Goal: Task Accomplishment & Management: Use online tool/utility

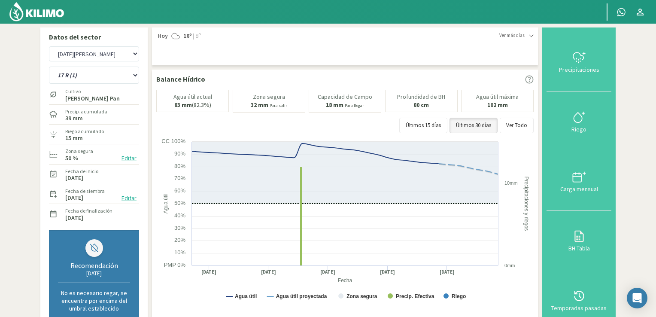
select select "5: Object"
select select "63: Object"
click at [48, 16] on img at bounding box center [37, 11] width 56 height 21
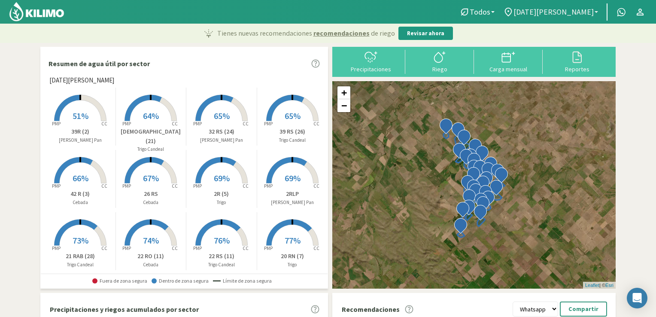
click at [596, 14] on link "[DATE][PERSON_NAME]" at bounding box center [550, 12] width 103 height 16
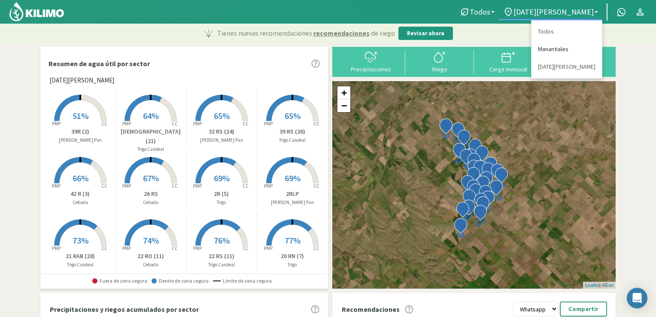
click at [561, 49] on link "Manantiales" at bounding box center [566, 49] width 70 height 18
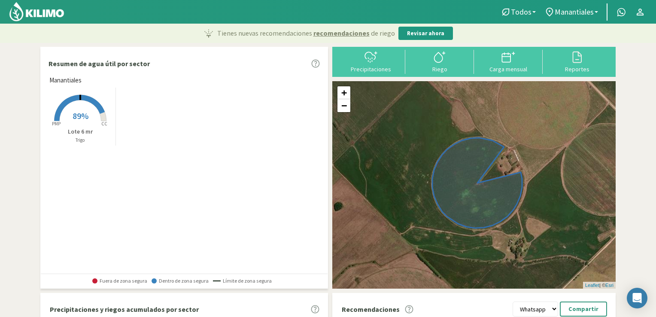
click at [88, 126] on rect at bounding box center [80, 122] width 69 height 69
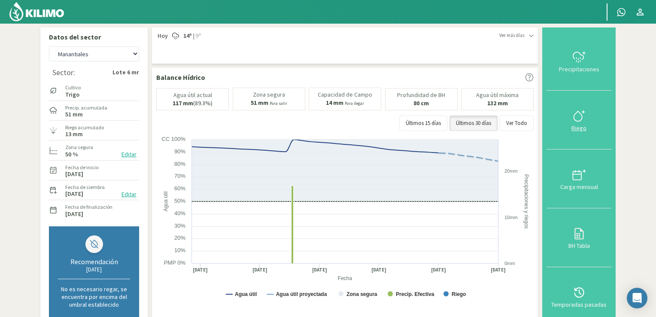
click at [577, 121] on icon at bounding box center [577, 116] width 8 height 10
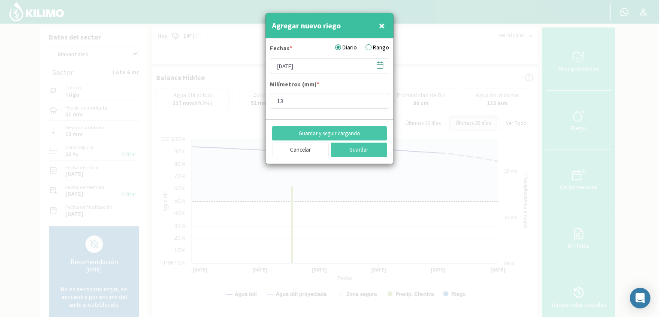
click at [382, 66] on icon at bounding box center [380, 65] width 8 height 8
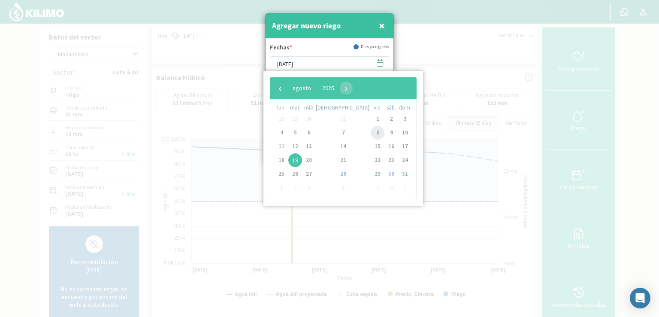
click at [371, 131] on span "8" at bounding box center [378, 133] width 14 height 14
type input "[DATE]"
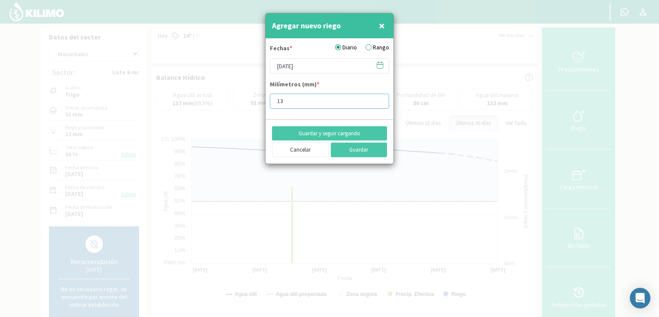
click at [304, 101] on input "13" at bounding box center [329, 101] width 119 height 15
type input "10"
click at [343, 147] on button "Guardar" at bounding box center [359, 150] width 57 height 15
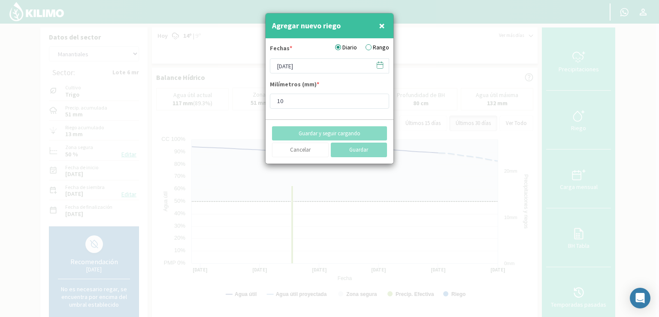
type input "[DATE]"
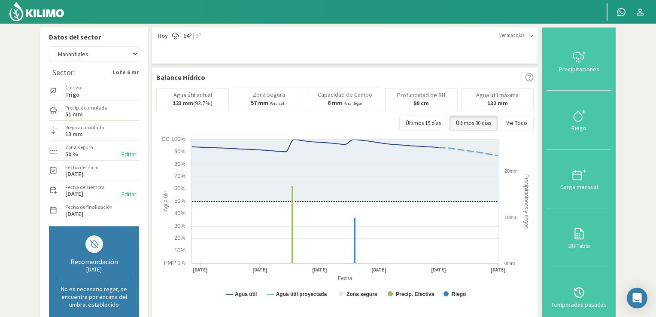
click at [44, 14] on img at bounding box center [37, 11] width 56 height 21
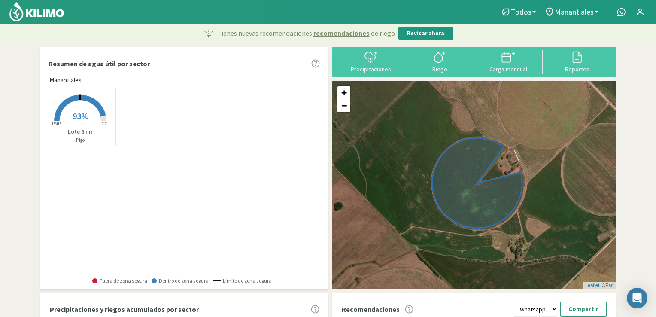
click at [73, 115] on span "93%" at bounding box center [81, 115] width 16 height 11
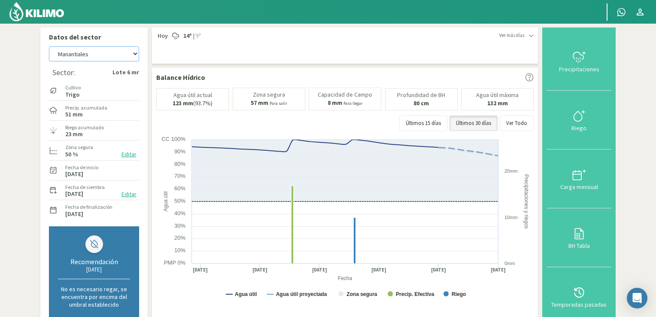
click at [132, 56] on select "Manantiales [DATE][PERSON_NAME]" at bounding box center [94, 53] width 90 height 15
click at [49, 46] on select "Manantiales [DATE][PERSON_NAME]" at bounding box center [94, 53] width 90 height 15
select select "3: Object"
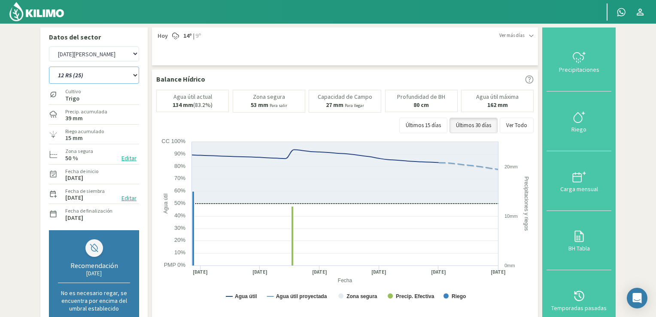
click at [132, 79] on select "12 RS (25) 17 R (1) 19 RO (6) 1RLPS 1RSR (29) 20 RN (7) 21 RAB (28) 21 RN (8) 2…" at bounding box center [94, 75] width 90 height 17
select select "3: Object"
click at [49, 67] on select "12 RS (25) 17 R (1) 19 RO (6) 1RLPS 1RSR (29) 20 RN (7) 21 RAB (28) 21 RN (8) 2…" at bounding box center [94, 75] width 90 height 17
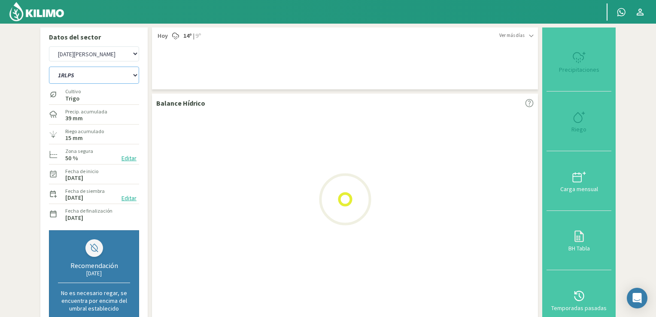
select select "5: Object"
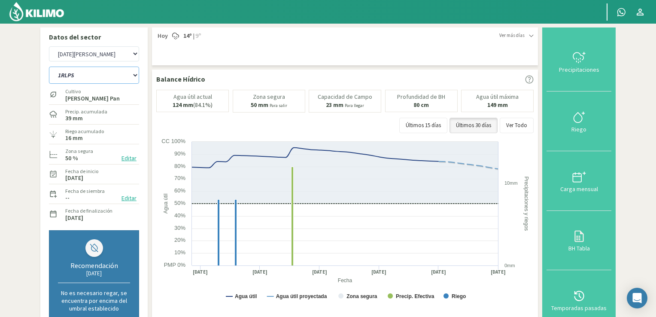
click at [137, 78] on select "12 RS (25) 17 R (1) 19 RO (6) 1RLPS 1RSR (29) 20 RN (7) 21 RAB (28) 21 RN (8) 2…" at bounding box center [94, 75] width 90 height 17
select select "35: Object"
click at [49, 67] on select "12 RS (25) 17 R (1) 19 RO (6) 1RLPS 1RSR (29) 20 RN (7) 21 RAB (28) 21 RN (8) 2…" at bounding box center [94, 75] width 90 height 17
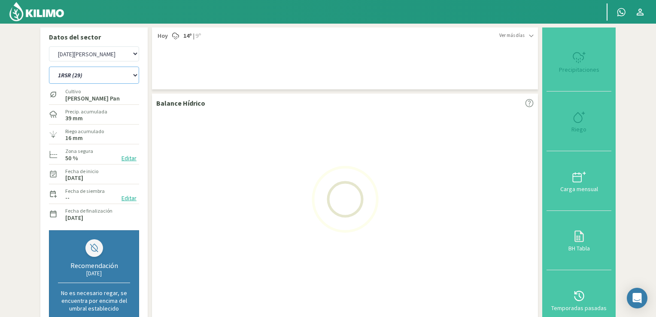
select select "7: Object"
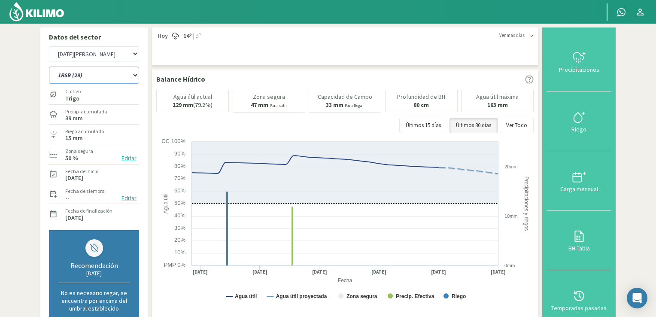
click at [135, 76] on select "12 RS (25) 17 R (1) 19 RO (6) 1RLPS 1RSR (29) 20 RN (7) 21 RAB (28) 21 RN (8) 2…" at bounding box center [94, 75] width 90 height 17
select select "67: Object"
click at [49, 67] on select "12 RS (25) 17 R (1) 19 RO (6) 1RLPS 1RSR (29) 20 RN (7) 21 RAB (28) 21 RN (8) 2…" at bounding box center [94, 75] width 90 height 17
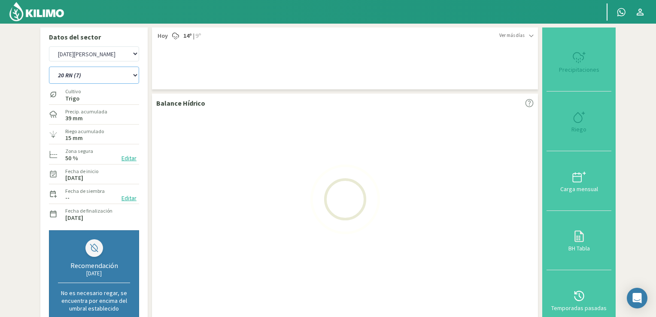
select select "9: Object"
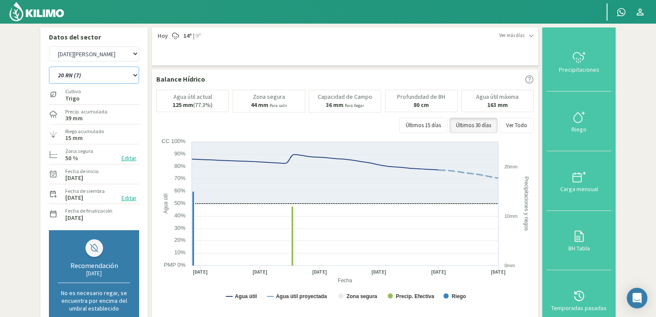
click at [135, 76] on select "12 RS (25) 17 R (1) 19 RO (6) 1RLPS 1RSR (29) 20 RN (7) 21 RAB (28) 21 RN (8) 2…" at bounding box center [94, 75] width 90 height 17
click at [49, 67] on select "12 RS (25) 17 R (1) 19 RO (6) 1RLPS 1RSR (29) 20 RN (7) 21 RAB (28) 21 RN (8) 2…" at bounding box center [94, 75] width 90 height 17
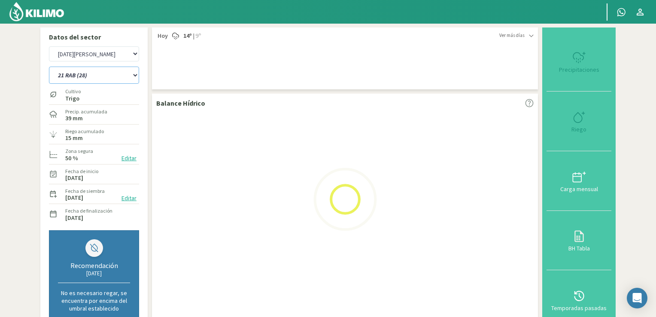
select select "98: Object"
select select "11: Object"
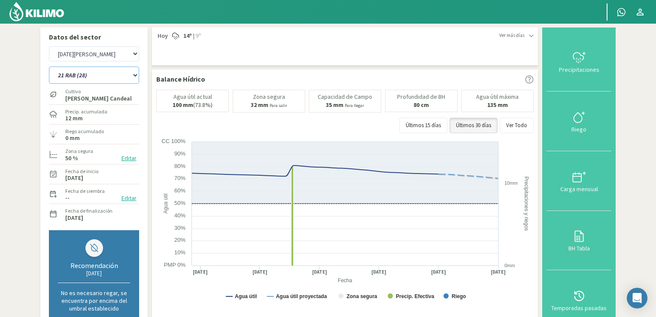
click at [136, 74] on select "12 RS (25) 17 R (1) 19 RO (6) 1RLPS 1RSR (29) 20 RN (7) 21 RAB (28) 21 RN (8) 2…" at bounding box center [94, 75] width 90 height 17
select select "131: Object"
click at [49, 67] on select "12 RS (25) 17 R (1) 19 RO (6) 1RLPS 1RSR (29) 20 RN (7) 21 RAB (28) 21 RN (8) 2…" at bounding box center [94, 75] width 90 height 17
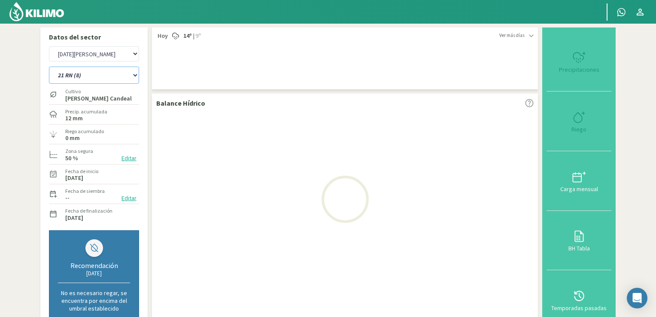
select select "13: Object"
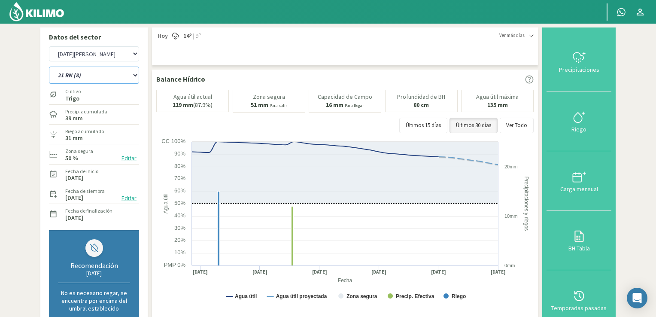
click at [132, 79] on select "12 RS (25) 17 R (1) 19 RO (6) 1RLPS 1RSR (29) 20 RN (7) 21 RAB (28) 21 RN (8) 2…" at bounding box center [94, 75] width 90 height 17
select select "163: Object"
click at [49, 67] on select "12 RS (25) 17 R (1) 19 RO (6) 1RLPS 1RSR (29) 20 RN (7) 21 RAB (28) 21 RN (8) 2…" at bounding box center [94, 75] width 90 height 17
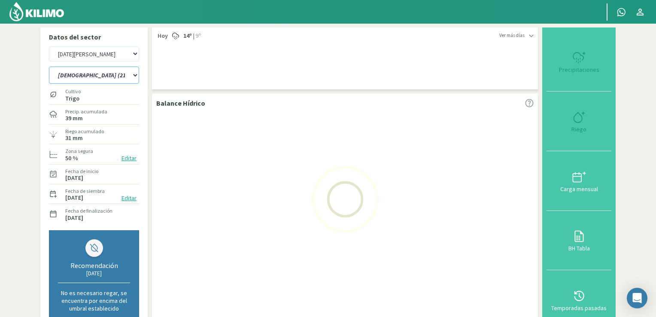
select select "15: Object"
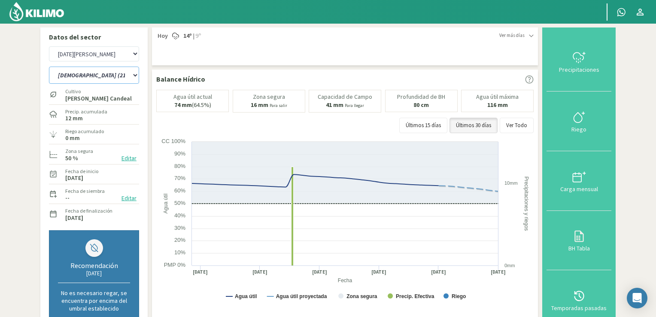
click at [134, 73] on select "12 RS (25) 17 R (1) 19 RO (6) 1RLPS 1RSR (29) 20 RN (7) 21 RAB (28) 21 RN (8) 2…" at bounding box center [94, 75] width 90 height 17
select select "199: Object"
click at [49, 67] on select "12 RS (25) 17 R (1) 19 RO (6) 1RLPS 1RSR (29) 20 RN (7) 21 RAB (28) 21 RN (8) 2…" at bounding box center [94, 75] width 90 height 17
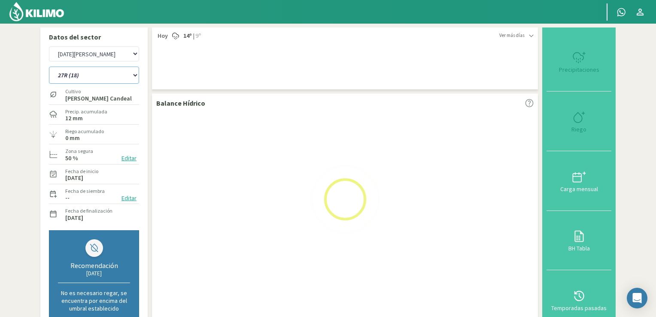
select select "17: Object"
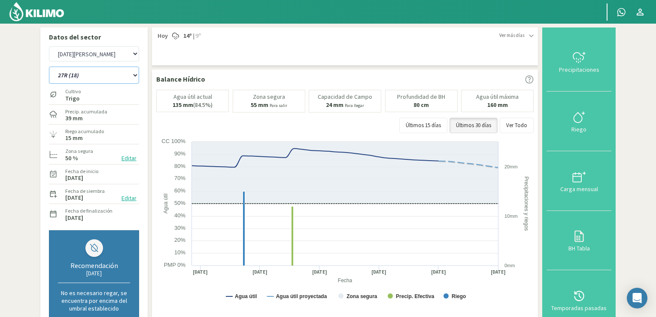
click at [135, 72] on select "12 RS (25) 17 R (1) 19 RO (6) 1RLPS 1RSR (29) 20 RN (7) 21 RAB (28) 21 RN (8) 2…" at bounding box center [94, 75] width 90 height 17
select select "229: Object"
click at [49, 67] on select "12 RS (25) 17 R (1) 19 RO (6) 1RLPS 1RSR (29) 20 RN (7) 21 RAB (28) 21 RN (8) 2…" at bounding box center [94, 75] width 90 height 17
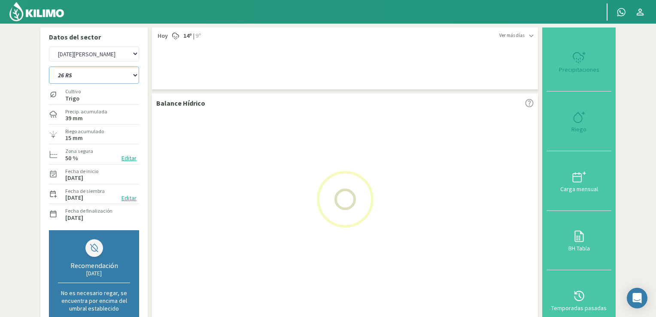
select select "19: Object"
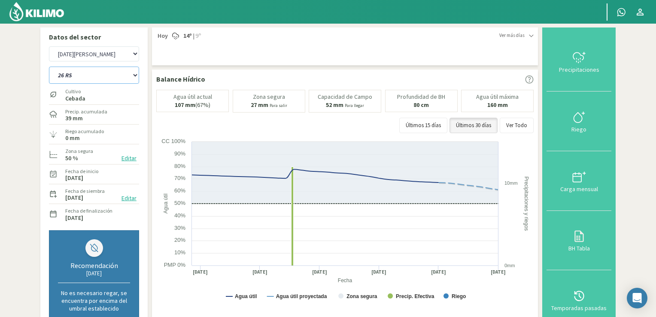
click at [135, 74] on select "12 RS (25) 17 R (1) 19 RO (6) 1RLPS 1RSR (29) 20 RN (7) 21 RAB (28) 21 RN (8) 2…" at bounding box center [94, 75] width 90 height 17
select select "268: Object"
click at [49, 67] on select "12 RS (25) 17 R (1) 19 RO (6) 1RLPS 1RSR (29) 20 RN (7) 21 RAB (28) 21 RN (8) 2…" at bounding box center [94, 75] width 90 height 17
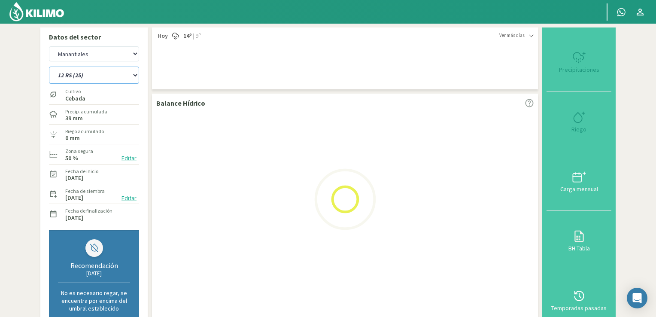
select select "21: Object"
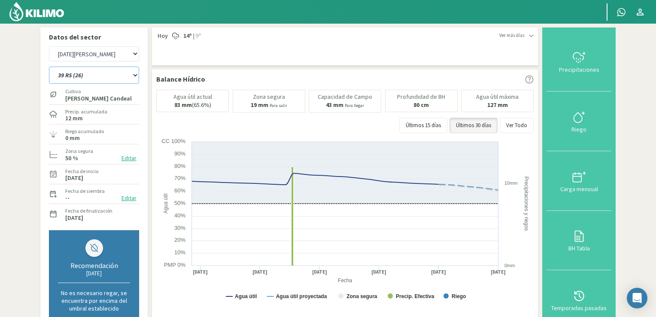
click at [137, 74] on select "12 RS (25) 17 R (1) 19 RO (6) 1RLPS 1RSR (29) 20 RN (7) 21 RAB (28) 21 RN (8) 2…" at bounding box center [94, 75] width 90 height 17
select select "298: Object"
click at [49, 67] on select "12 RS (25) 17 R (1) 19 RO (6) 1RLPS 1RSR (29) 20 RN (7) 21 RAB (28) 21 RN (8) 2…" at bounding box center [94, 75] width 90 height 17
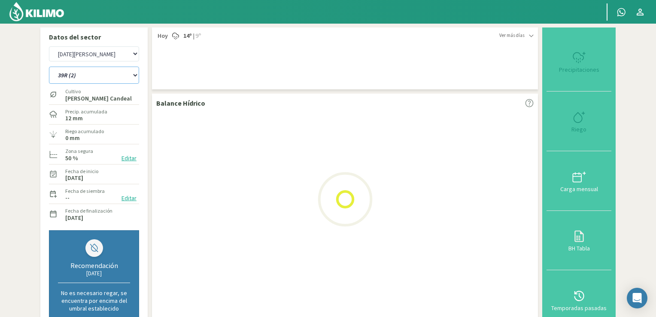
select select "23: Object"
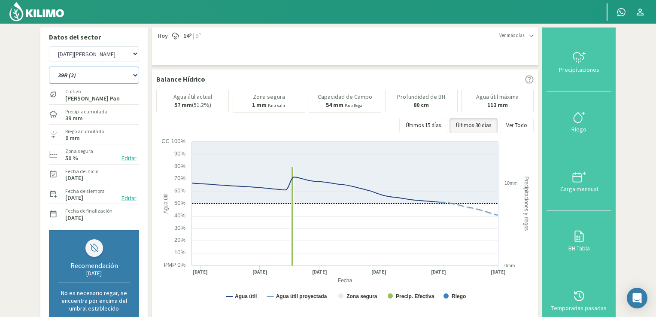
click at [136, 75] on select "12 RS (25) 17 R (1) 19 RO (6) 1RLPS 1RSR (29) 20 RN (7) 21 RAB (28) 21 RN (8) 2…" at bounding box center [94, 75] width 90 height 17
select select "326: Object"
click at [49, 67] on select "12 RS (25) 17 R (1) 19 RO (6) 1RLPS 1RSR (29) 20 RN (7) 21 RAB (28) 21 RN (8) 2…" at bounding box center [94, 75] width 90 height 17
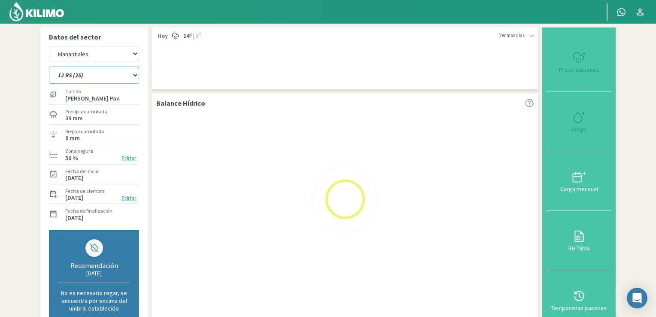
select select "25: Object"
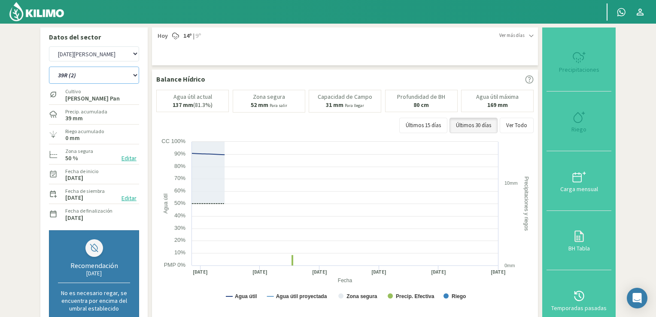
select select "357: Object"
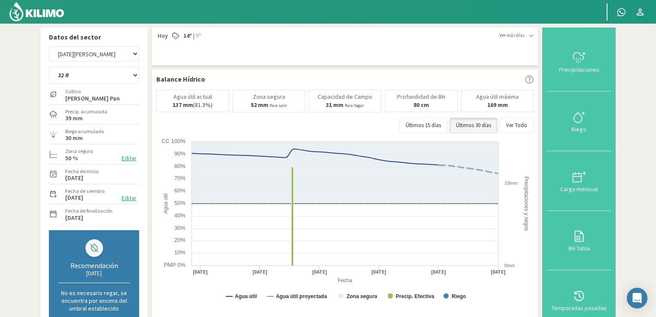
click at [31, 12] on img at bounding box center [37, 11] width 56 height 21
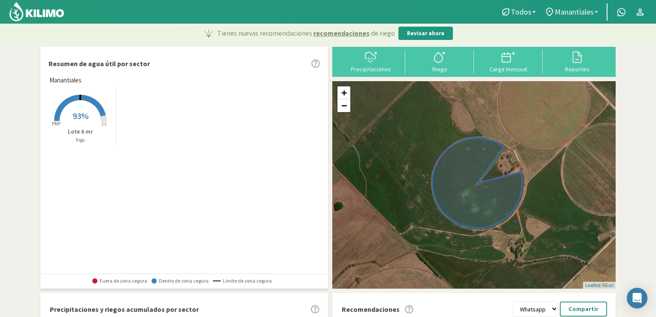
click at [594, 12] on b at bounding box center [595, 12] width 3 height 2
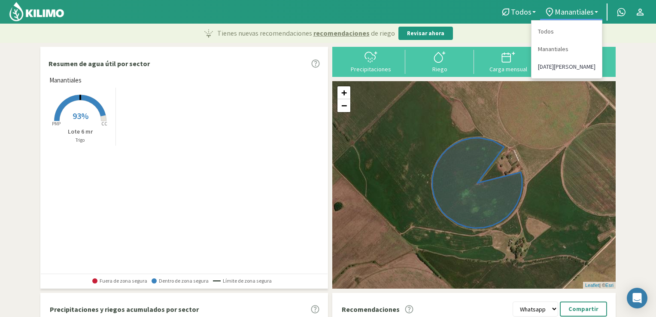
click at [543, 66] on link "[DATE][PERSON_NAME]" at bounding box center [566, 67] width 70 height 18
